Goal: Navigation & Orientation: Find specific page/section

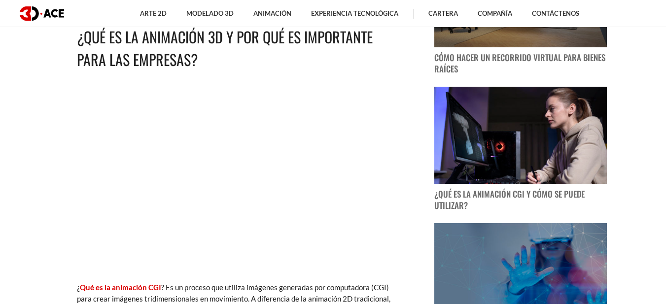
scroll to position [592, 0]
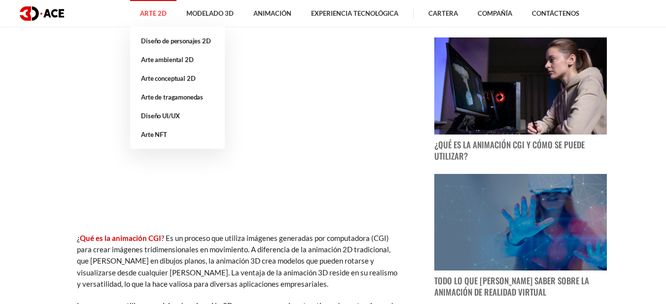
click at [151, 19] on link "Arte 2D" at bounding box center [153, 13] width 46 height 27
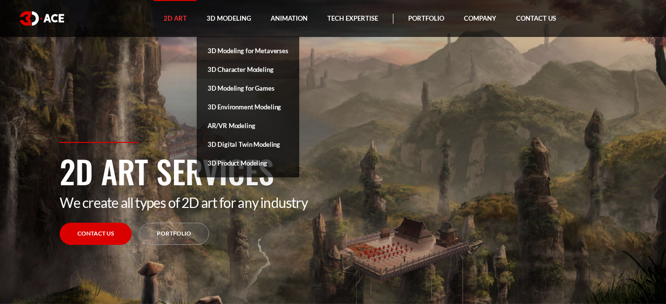
click at [258, 69] on link "3D Character Modeling" at bounding box center [248, 69] width 103 height 19
